Goal: Task Accomplishment & Management: Manage account settings

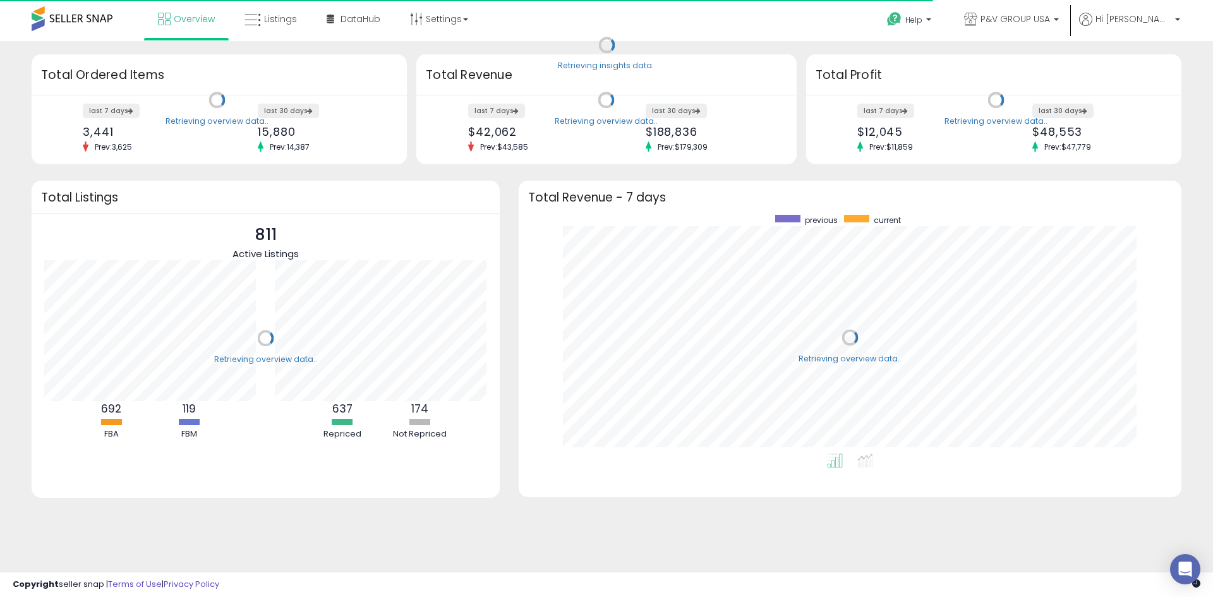
scroll to position [239, 638]
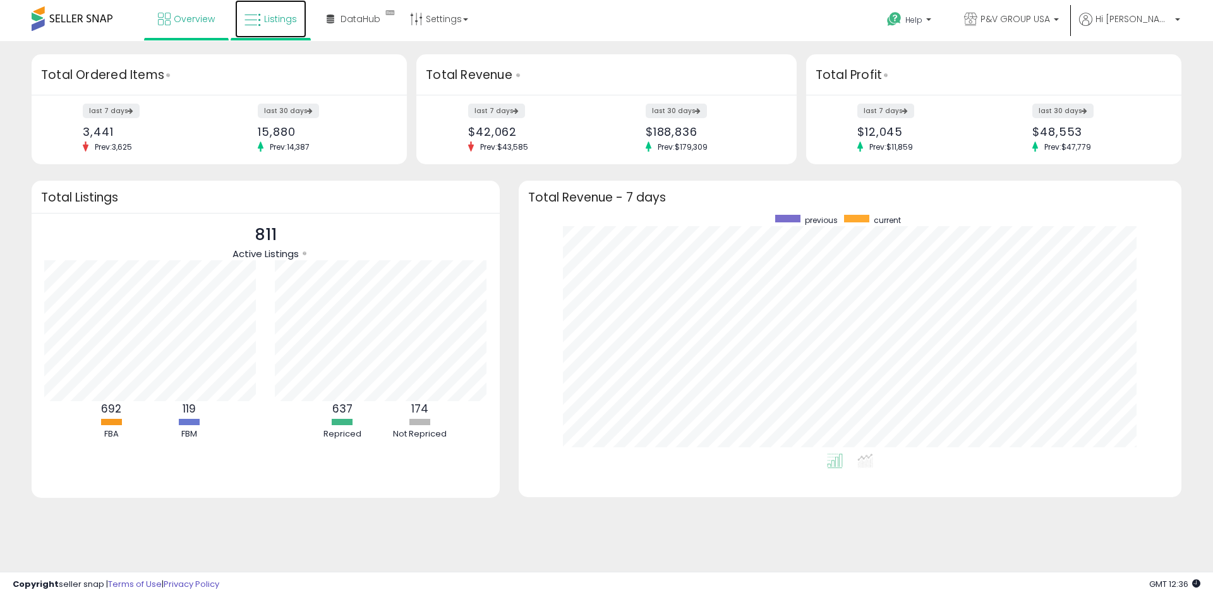
click at [271, 8] on link "Listings" at bounding box center [270, 19] width 71 height 38
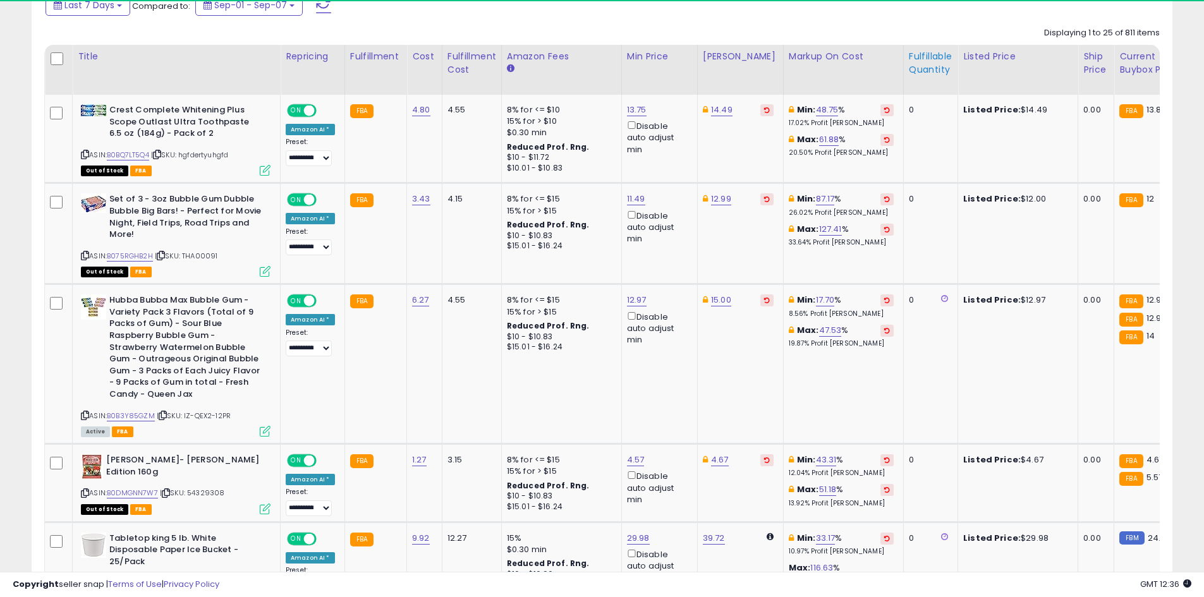
scroll to position [259, 662]
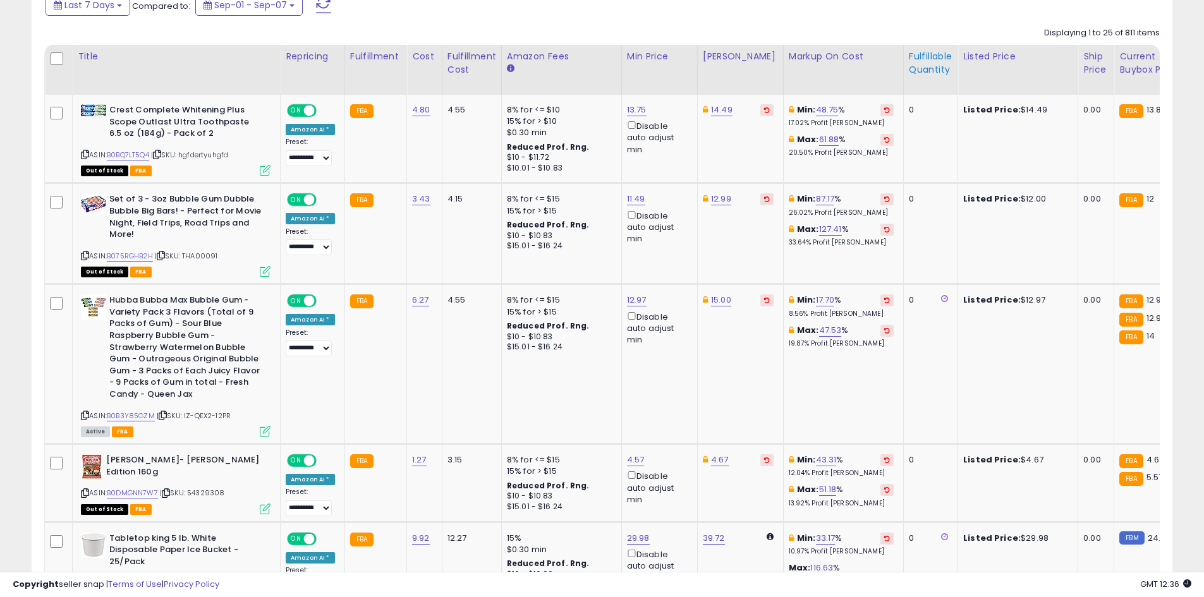
click at [909, 62] on div "Fulfillable Quantity" at bounding box center [931, 63] width 44 height 27
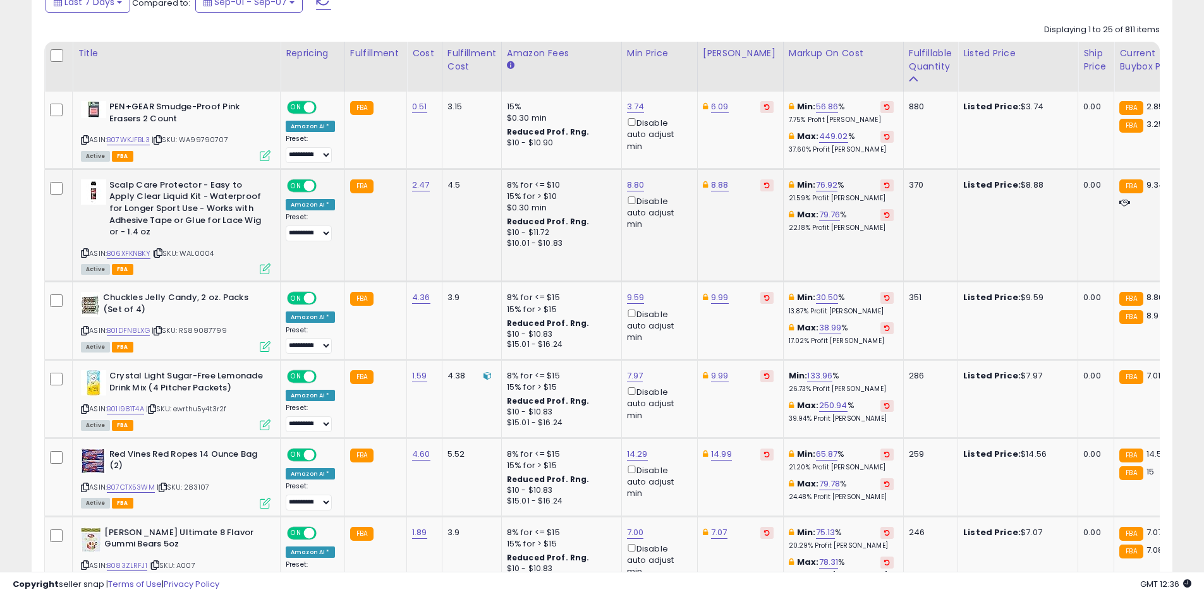
scroll to position [569, 0]
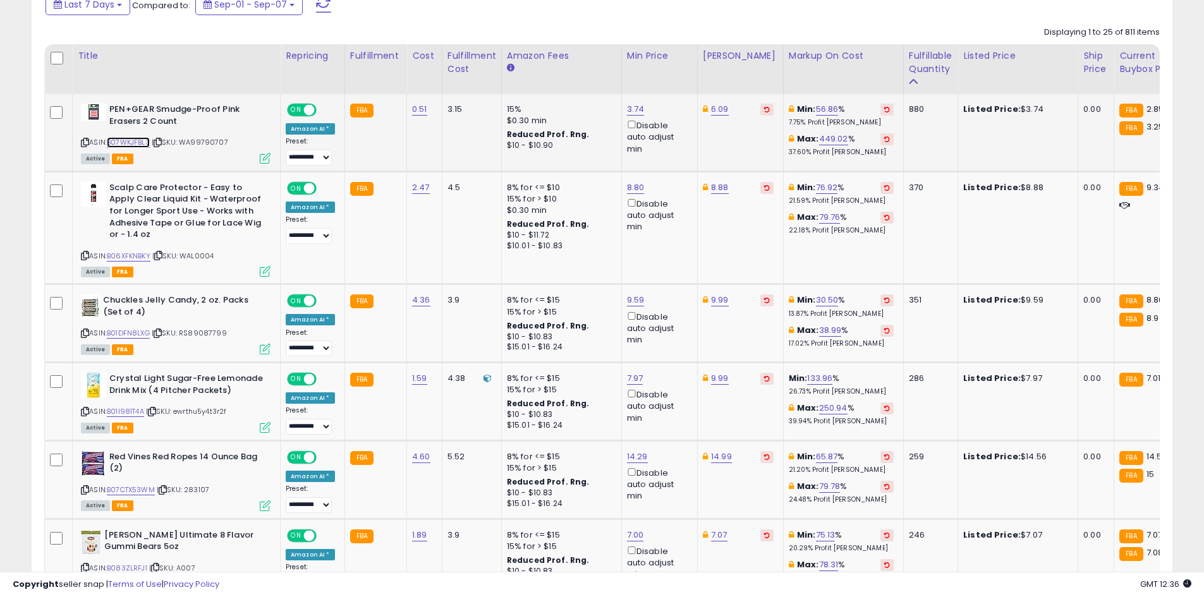
click at [143, 143] on link "B07WKJFBL3" at bounding box center [128, 142] width 43 height 11
click at [119, 248] on div "ASIN: B06XFKNBKY | SKU: WAL0004 Active FBA" at bounding box center [176, 229] width 190 height 94
click at [121, 255] on link "B06XFKNBKY" at bounding box center [129, 256] width 44 height 11
click at [717, 184] on link "8.88" at bounding box center [720, 187] width 18 height 13
type input "****"
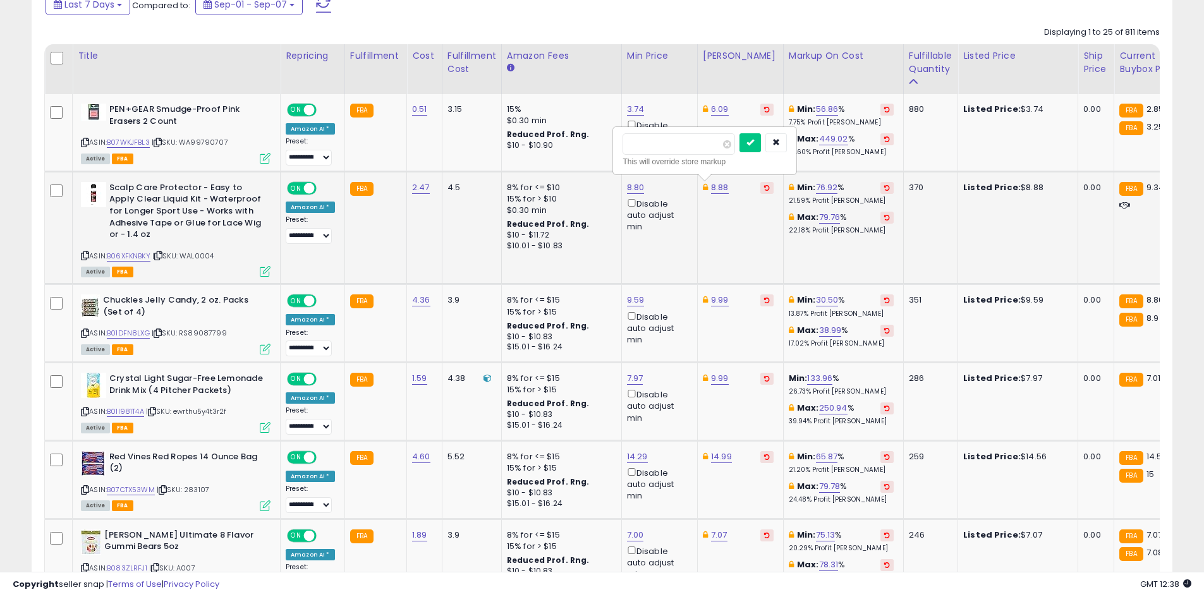
click button "submit" at bounding box center [749, 142] width 21 height 19
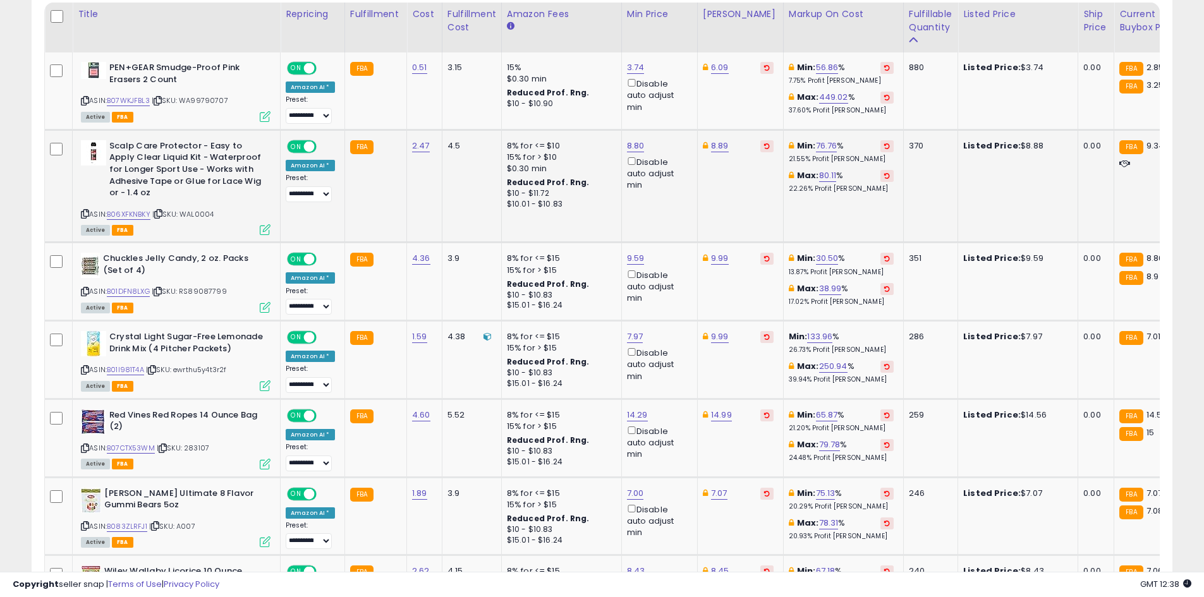
scroll to position [633, 0]
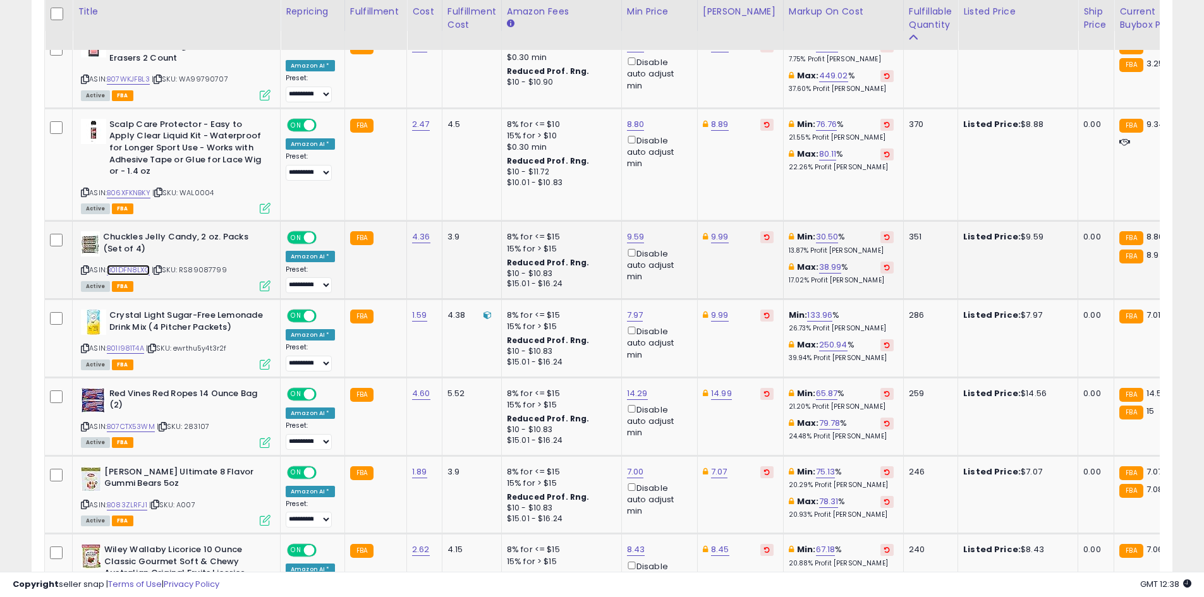
click at [140, 267] on link "B01DFN8LXG" at bounding box center [128, 270] width 43 height 11
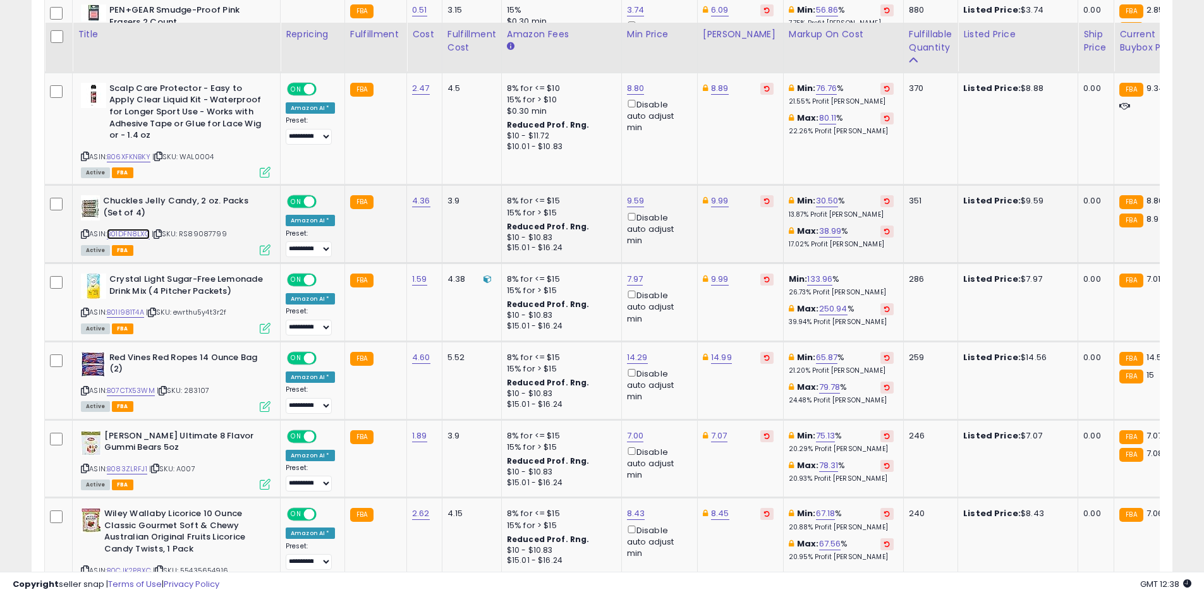
scroll to position [696, 0]
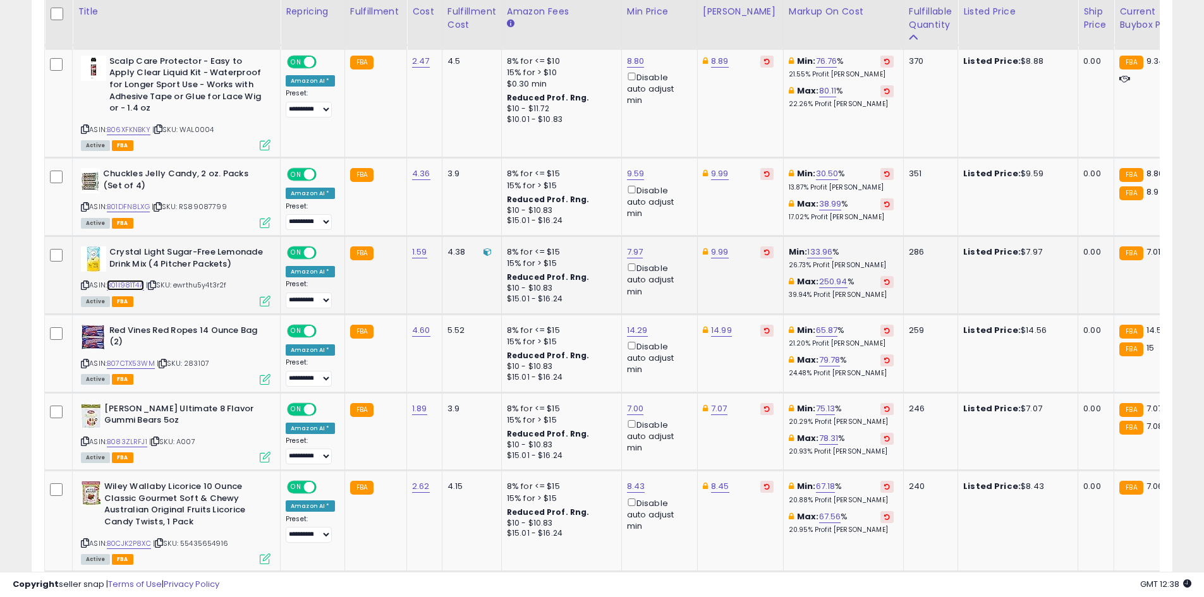
click at [130, 281] on link "B01I981T4A" at bounding box center [125, 285] width 37 height 11
click at [130, 284] on link "B01I981T4A" at bounding box center [125, 285] width 37 height 11
click at [130, 288] on link "B01I981T4A" at bounding box center [125, 285] width 37 height 11
click at [634, 250] on link "7.97" at bounding box center [635, 252] width 16 height 13
type input "****"
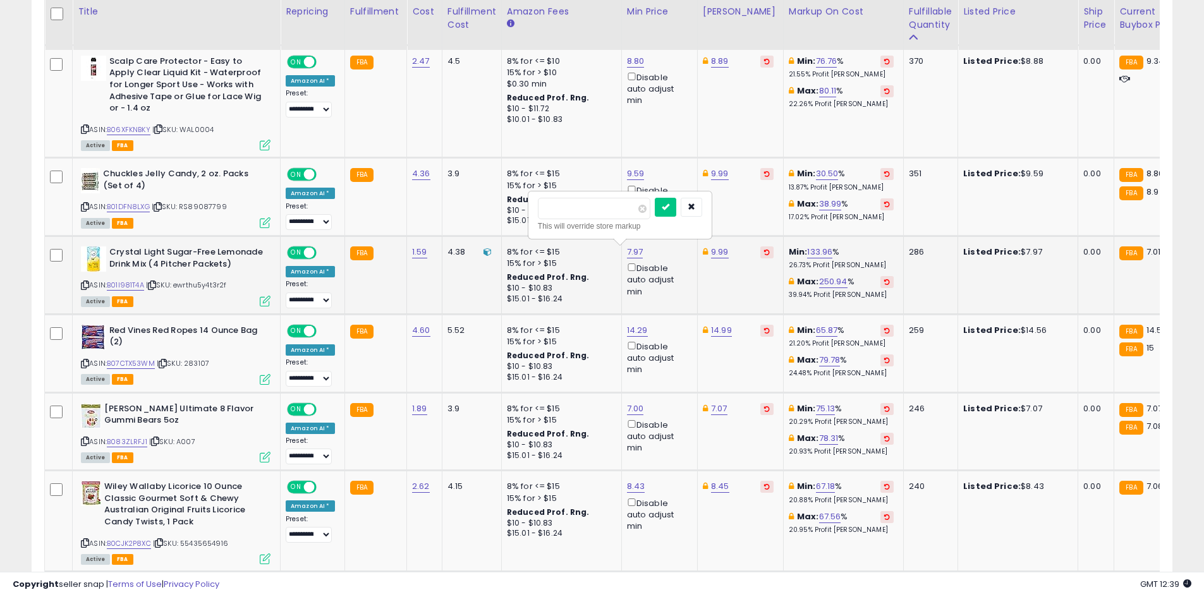
click button "submit" at bounding box center [665, 207] width 21 height 19
click at [634, 251] on link "7.18" at bounding box center [634, 252] width 15 height 13
type input "****"
click button "submit" at bounding box center [663, 207] width 21 height 19
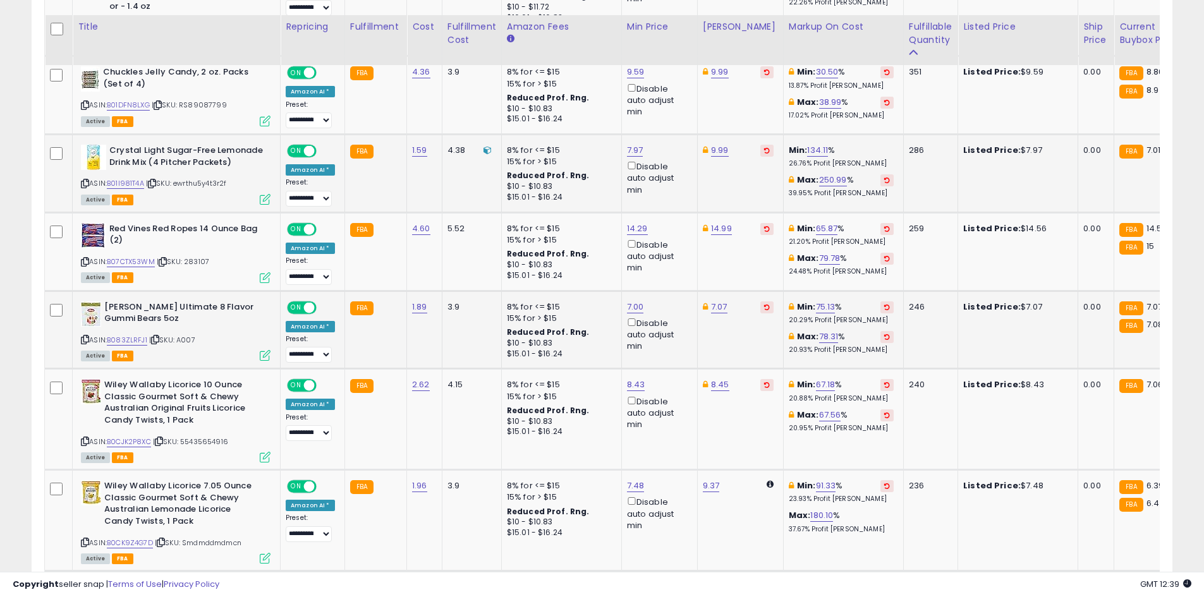
scroll to position [822, 0]
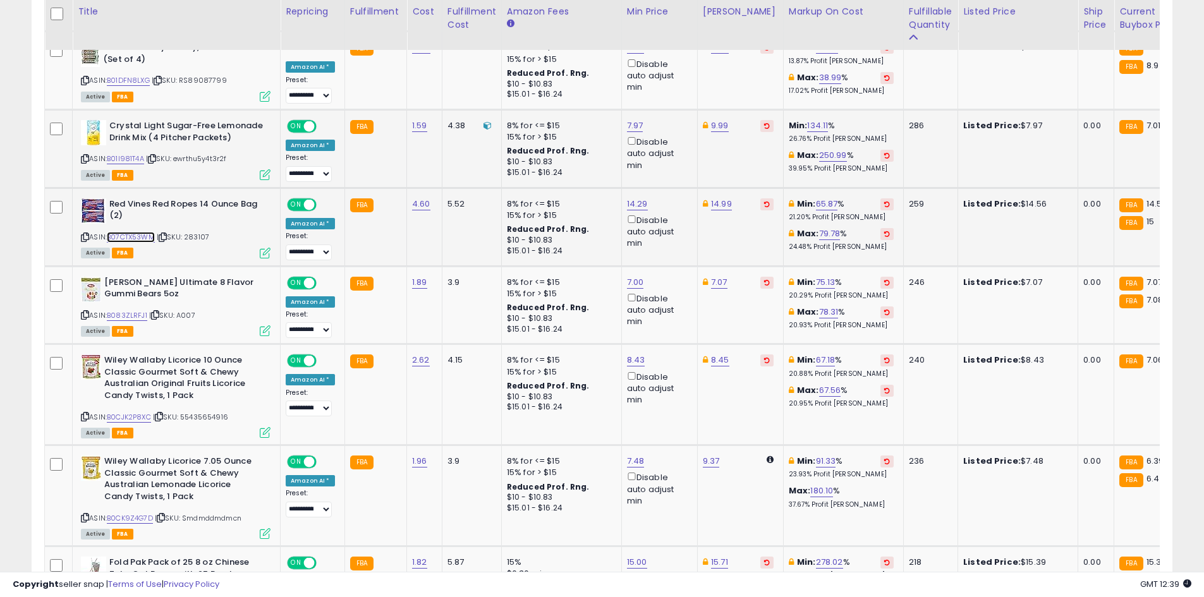
click at [145, 234] on link "B07CTX53WM" at bounding box center [131, 237] width 48 height 11
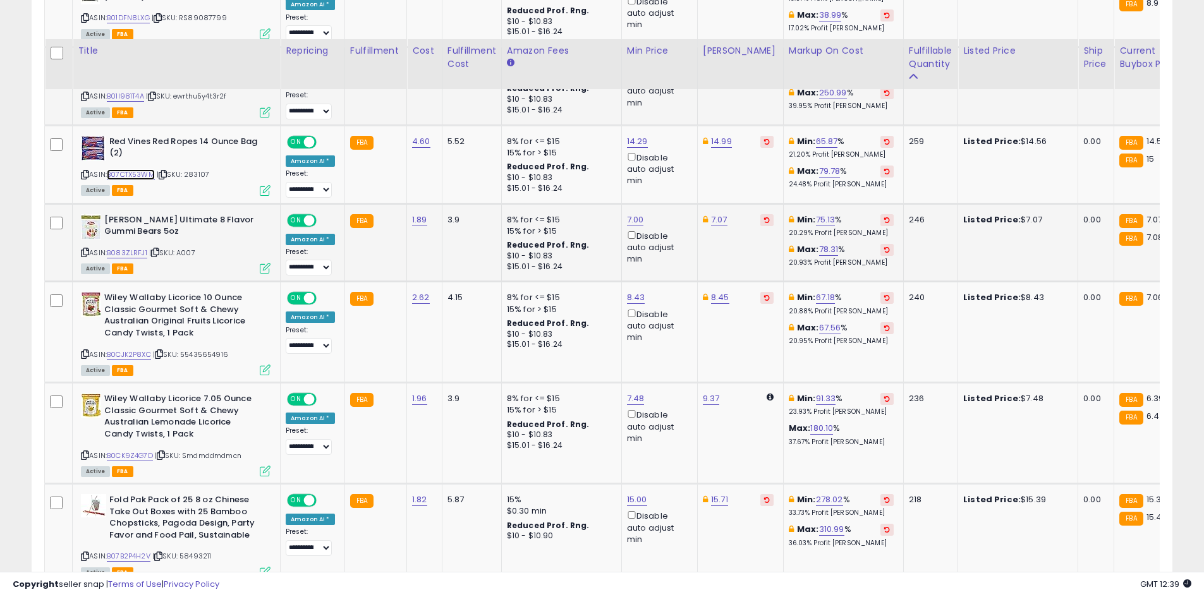
scroll to position [948, 0]
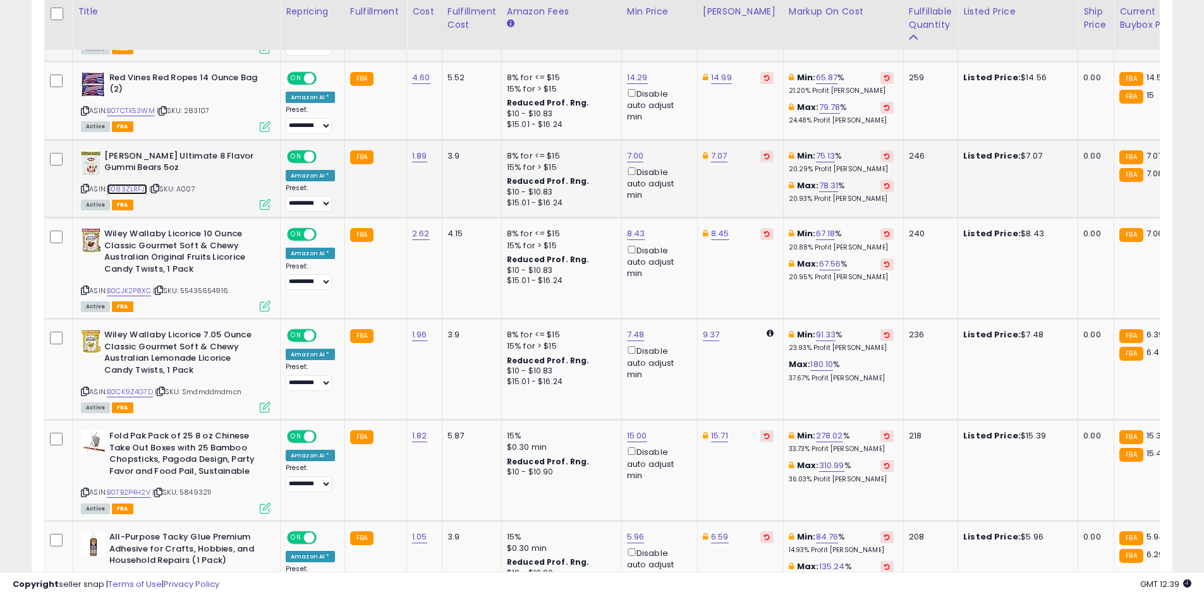
click at [121, 184] on link "B083ZLRFJ1" at bounding box center [127, 189] width 40 height 11
click at [130, 289] on link "B0CJK2P8XC" at bounding box center [129, 291] width 44 height 11
click at [638, 236] on div "8.43 Disable auto adjust min" at bounding box center [657, 253] width 61 height 51
click at [637, 236] on link "8.43" at bounding box center [636, 233] width 18 height 13
click at [703, 190] on button "button" at bounding box center [691, 188] width 21 height 19
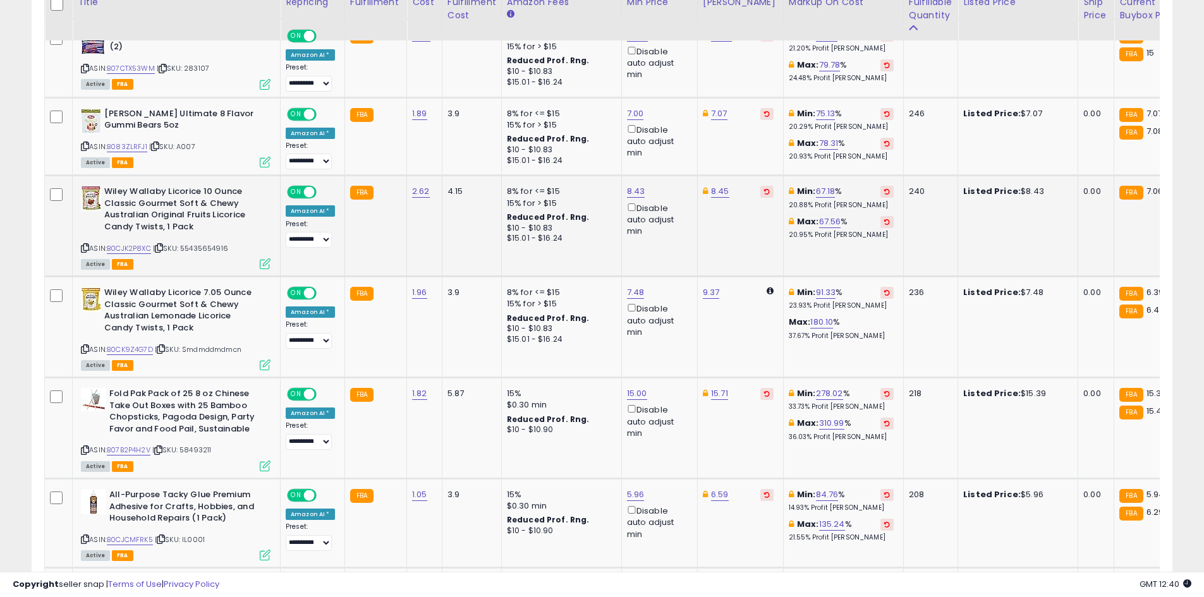
scroll to position [1012, 0]
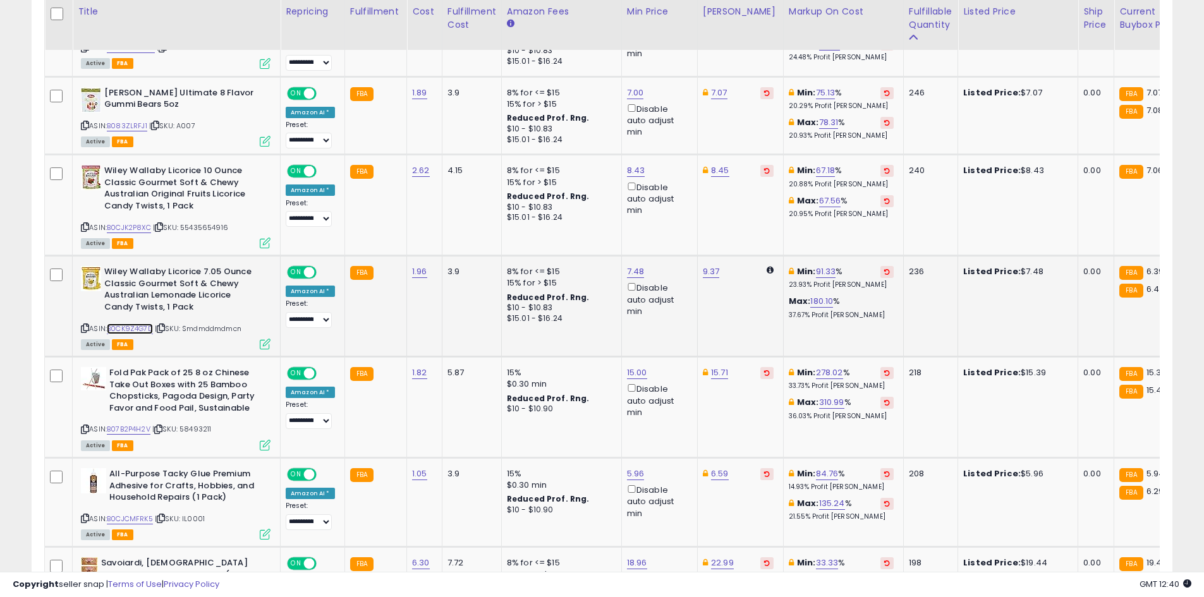
click at [137, 324] on link "B0CK9Z4G7D" at bounding box center [130, 329] width 46 height 11
click at [627, 268] on link "7.48" at bounding box center [636, 271] width 18 height 13
type input "*"
type input "****"
click button "submit" at bounding box center [665, 226] width 21 height 19
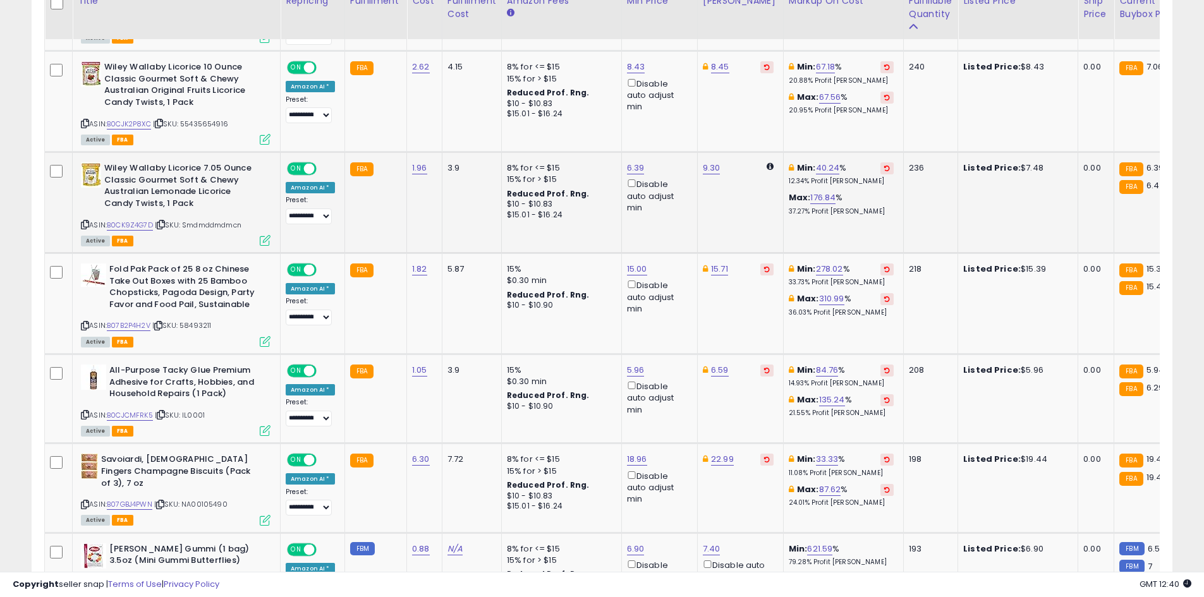
scroll to position [1138, 0]
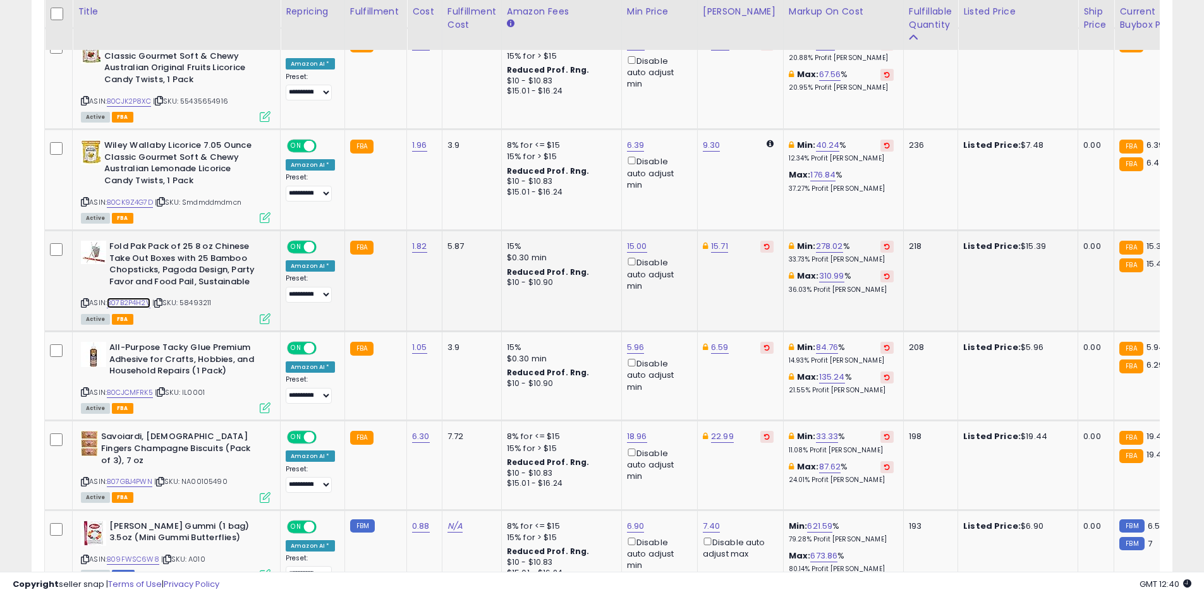
click at [135, 308] on link "B07B2P4H2V" at bounding box center [129, 303] width 44 height 11
click at [760, 245] on button at bounding box center [766, 247] width 13 height 12
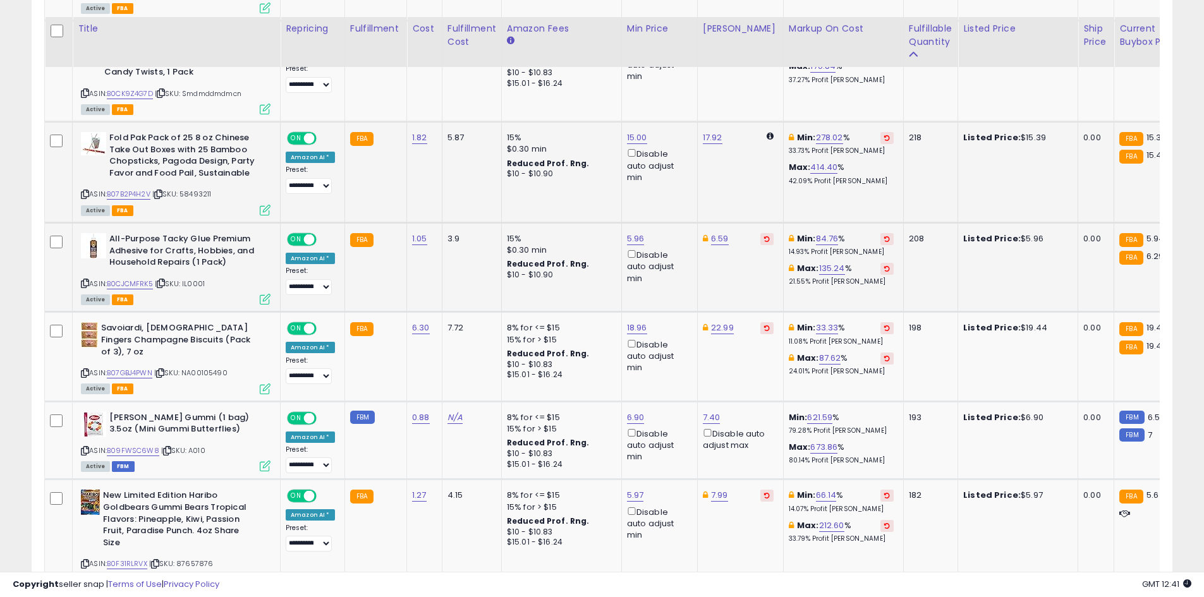
scroll to position [1264, 0]
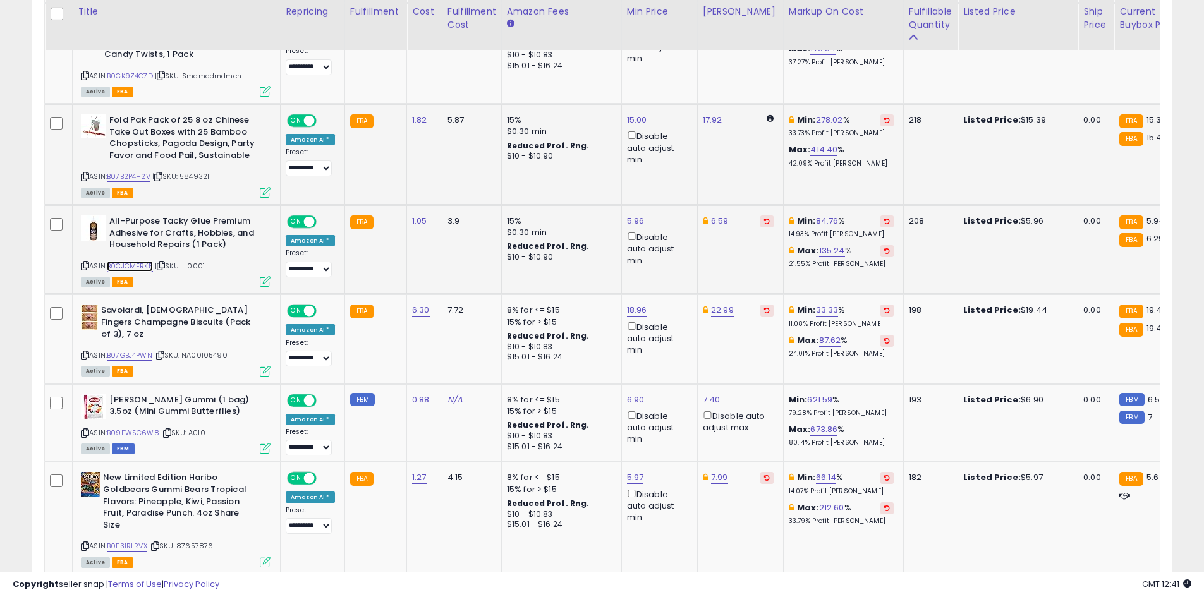
click at [135, 263] on link "B0CJCMFRK5" at bounding box center [130, 266] width 46 height 11
click at [133, 349] on div "ASIN: B07GBJ4PWN | SKU: NA00105490 Active FBA" at bounding box center [176, 340] width 190 height 70
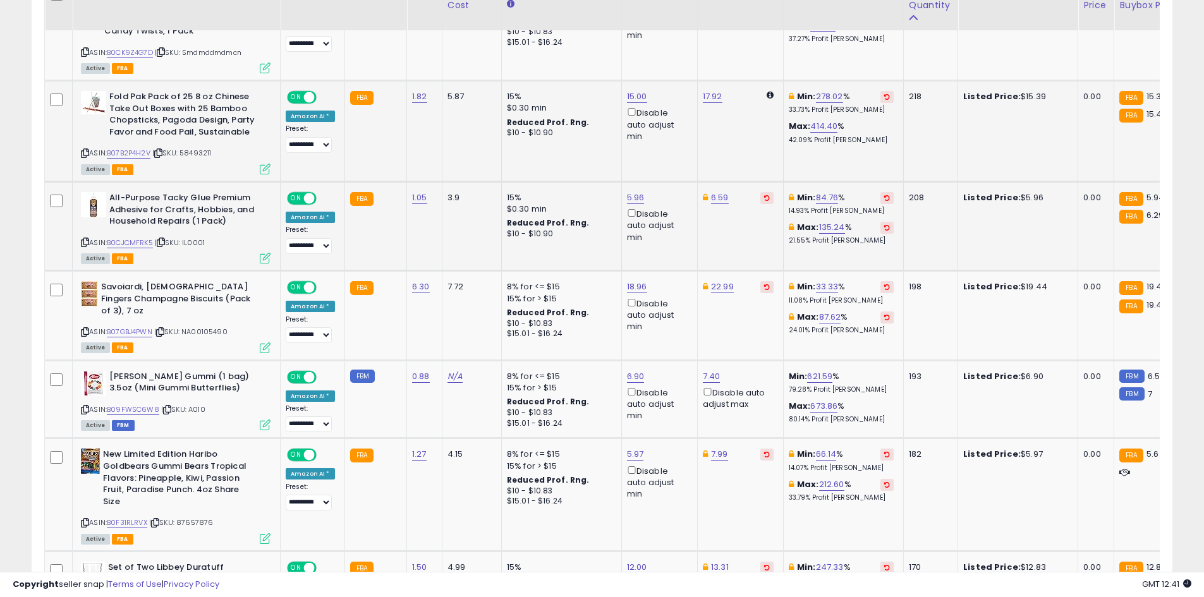
scroll to position [1328, 0]
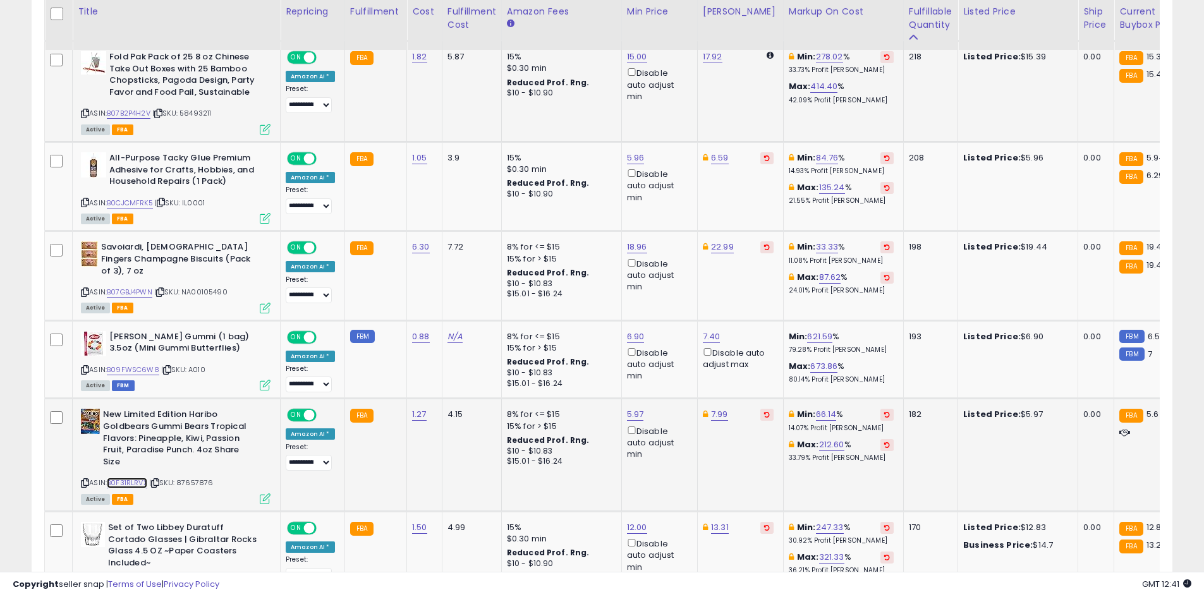
click at [141, 484] on link "B0F31RLRVX" at bounding box center [127, 483] width 40 height 11
click at [627, 416] on link "5.97" at bounding box center [635, 414] width 17 height 13
type input "****"
click button "submit" at bounding box center [665, 369] width 21 height 19
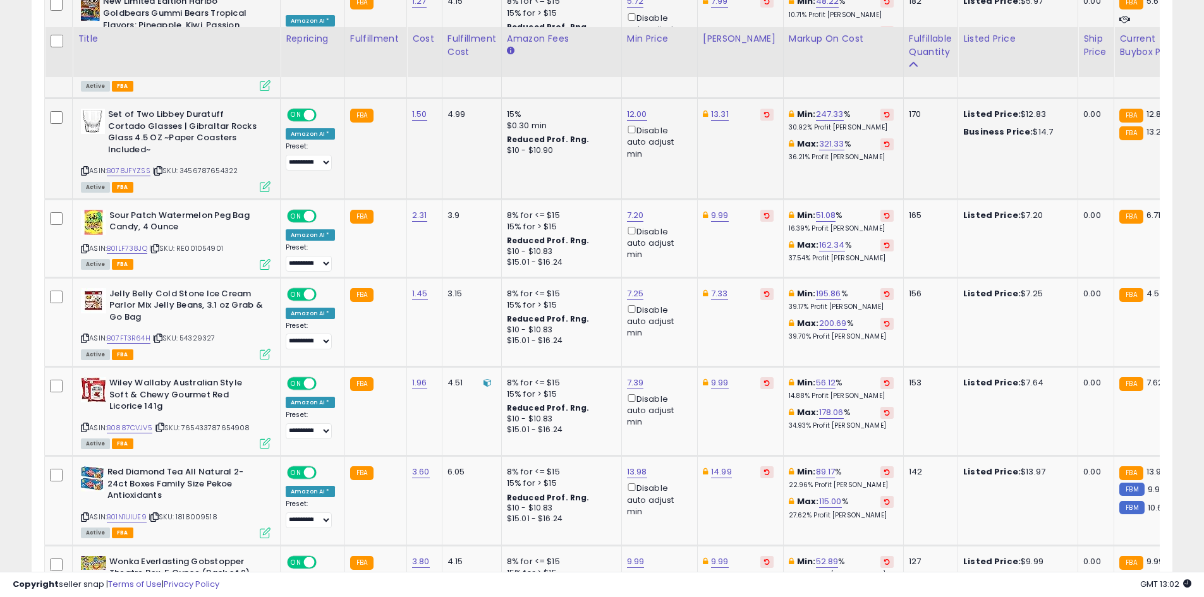
scroll to position [1770, 0]
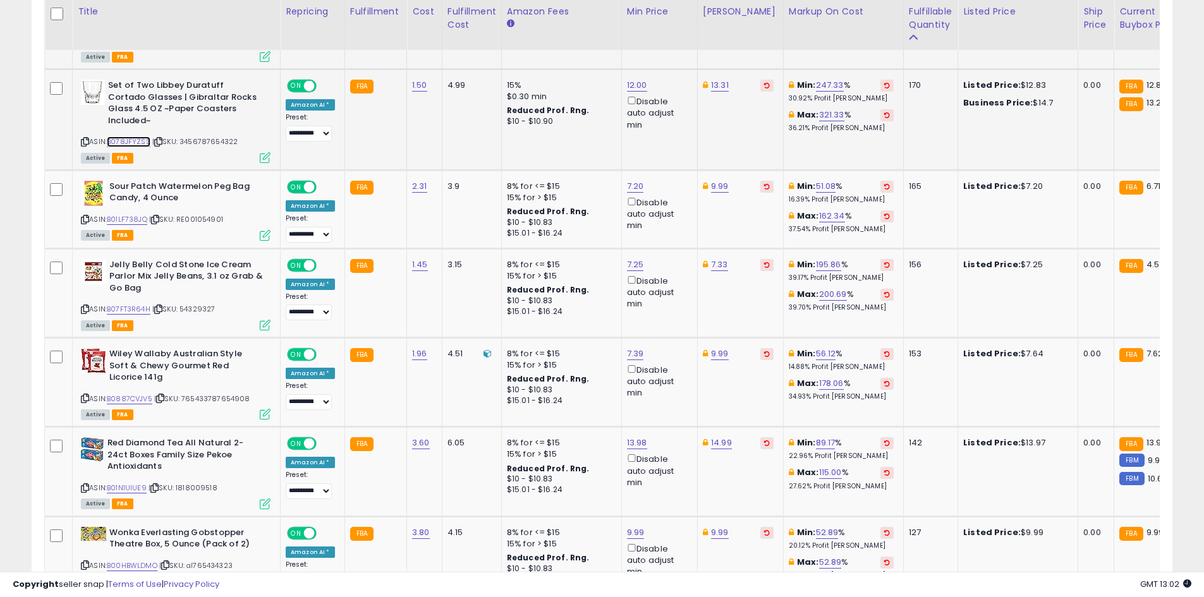
click at [124, 136] on link "B078JFYZSS" at bounding box center [129, 141] width 44 height 11
click at [711, 88] on link "13.31" at bounding box center [720, 85] width 18 height 13
type input "*"
type input "*****"
click button "submit" at bounding box center [749, 40] width 21 height 19
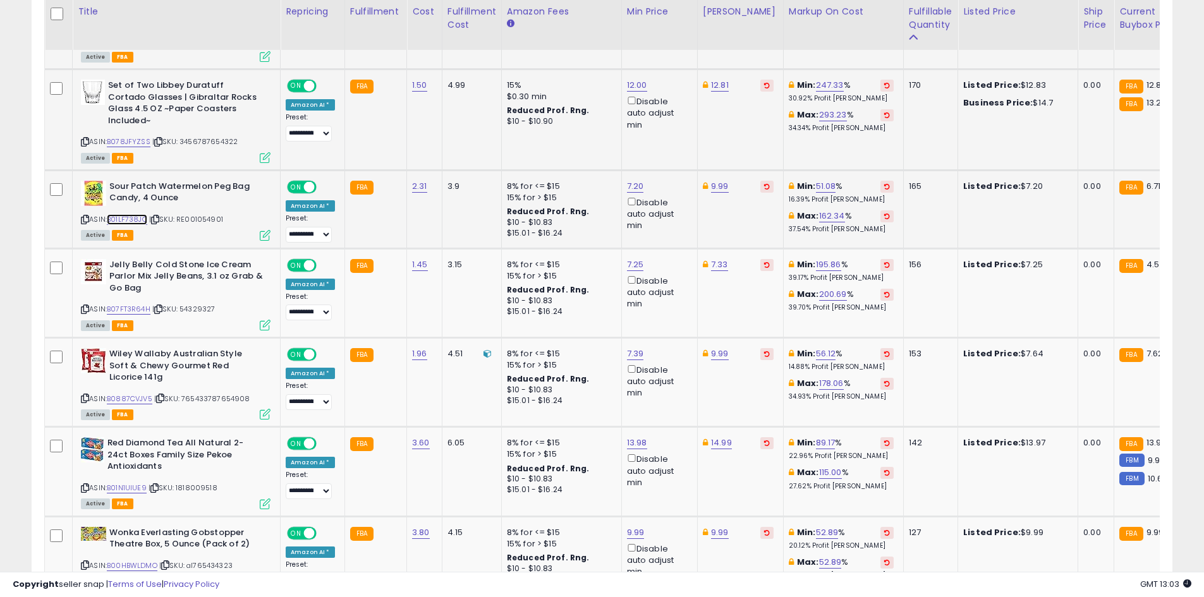
click at [131, 214] on link "B01LF738JQ" at bounding box center [127, 219] width 40 height 11
